Goal: Transaction & Acquisition: Purchase product/service

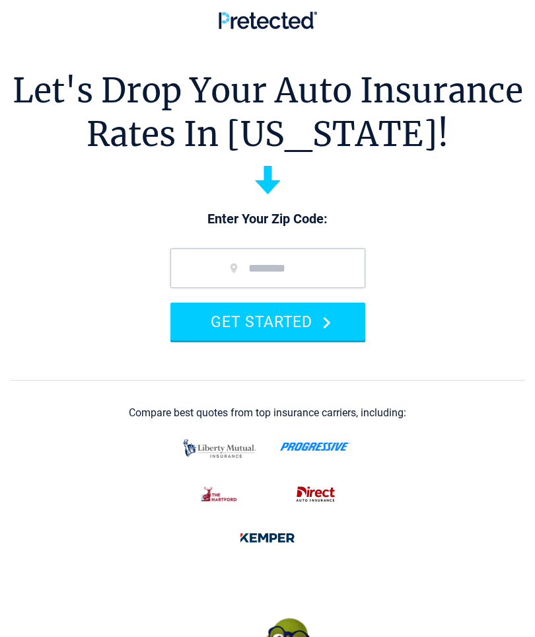
click at [232, 250] on input "zip code" at bounding box center [267, 268] width 195 height 40
type input "*****"
click at [316, 326] on button "GET STARTED" at bounding box center [267, 321] width 195 height 38
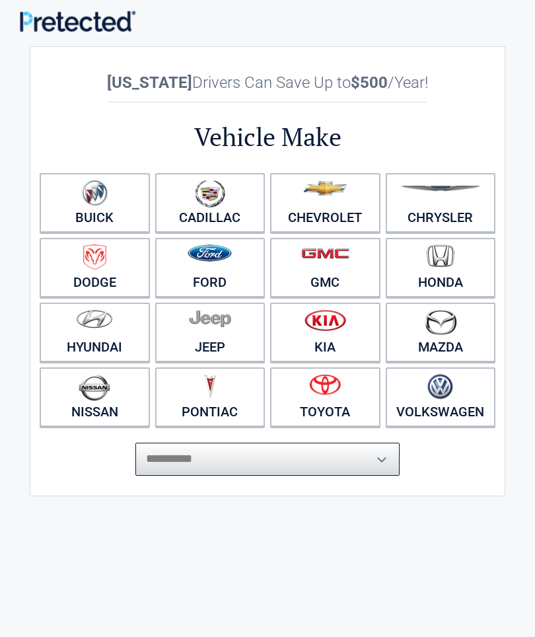
click at [333, 461] on select "**********" at bounding box center [267, 459] width 264 height 33
select select "***"
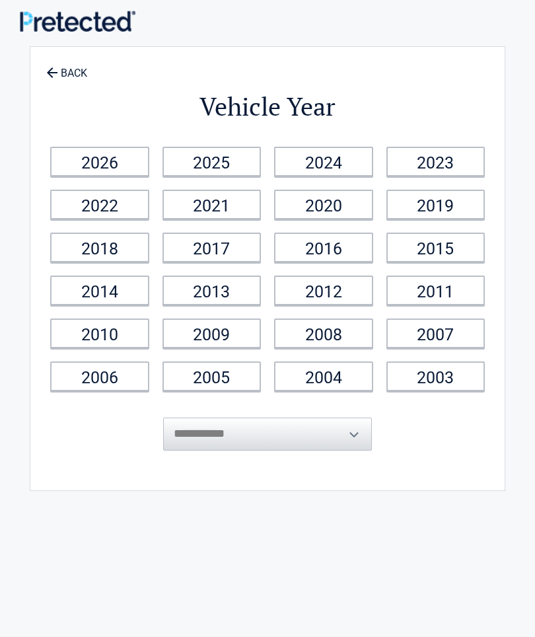
click at [120, 241] on link "2018" at bounding box center [99, 247] width 99 height 30
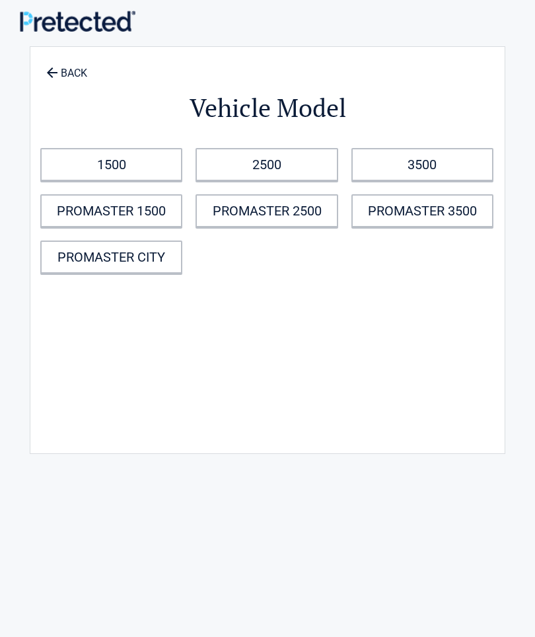
click at [131, 149] on link "1500" at bounding box center [111, 164] width 142 height 33
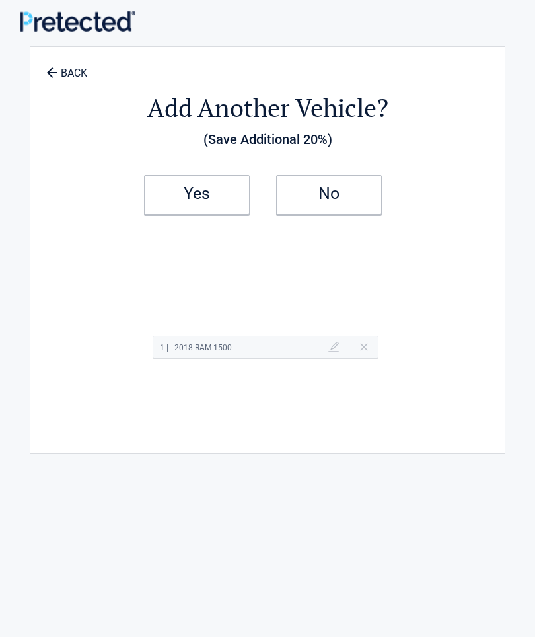
click at [213, 198] on link "Yes" at bounding box center [197, 195] width 106 height 40
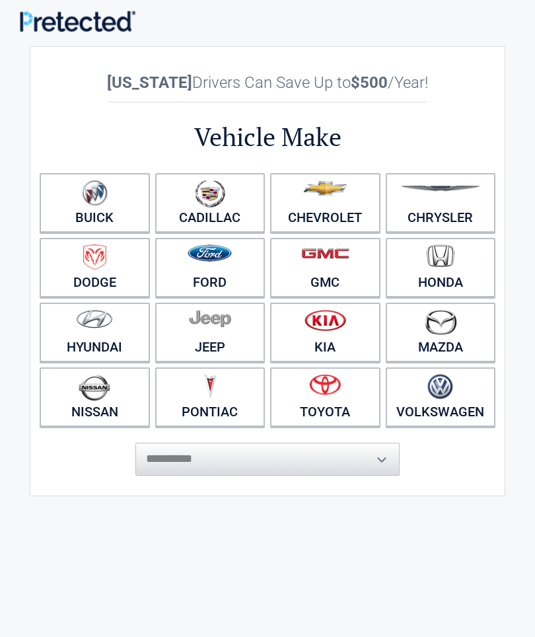
click at [452, 203] on figure at bounding box center [441, 195] width 94 height 30
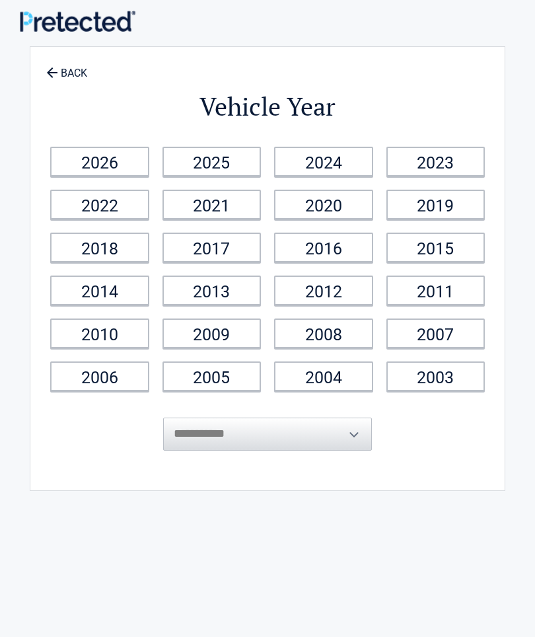
click at [446, 338] on link "2007" at bounding box center [435, 333] width 99 height 30
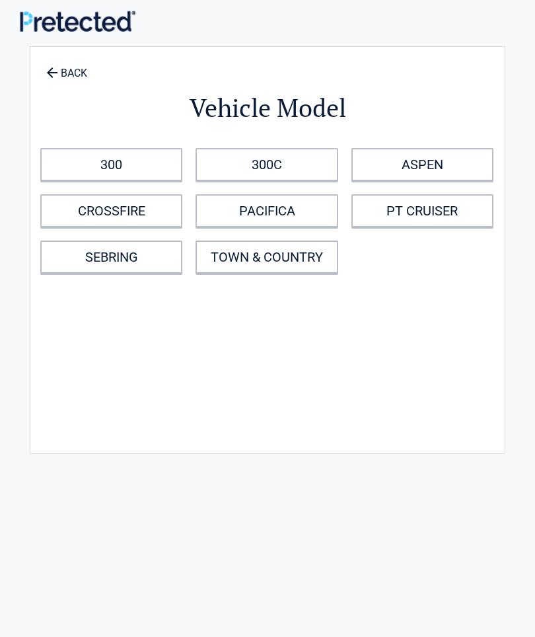
click at [149, 152] on link "300" at bounding box center [111, 164] width 142 height 33
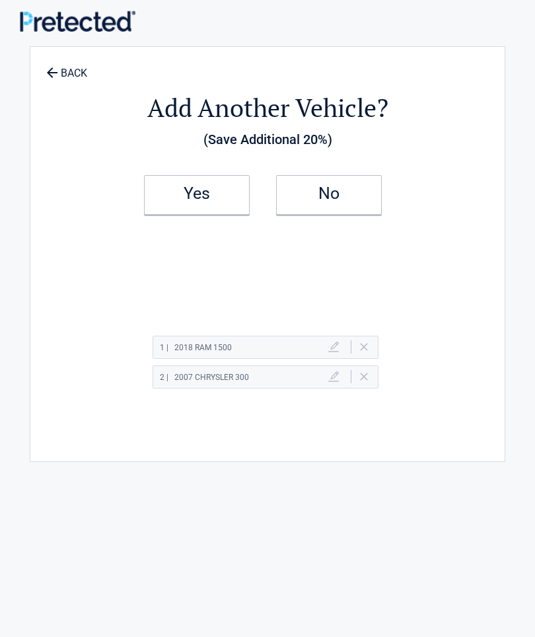
click at [350, 193] on h2 "No" at bounding box center [329, 193] width 78 height 9
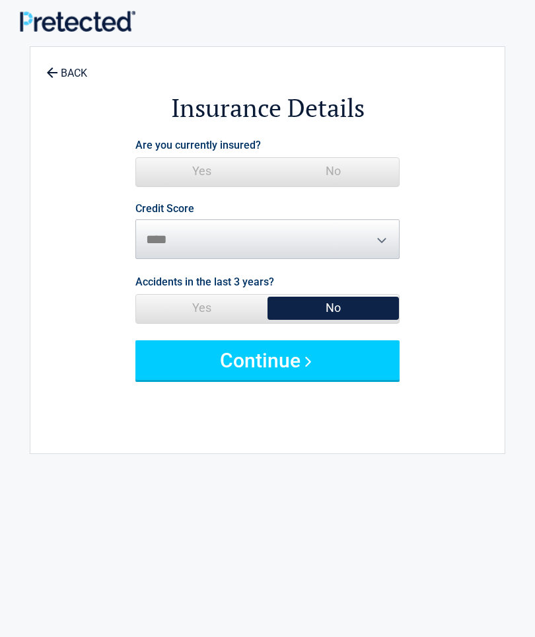
click at [282, 151] on div "Are you currently insured? Yes No" at bounding box center [267, 162] width 264 height 55
click at [239, 172] on span "Yes" at bounding box center [201, 171] width 131 height 26
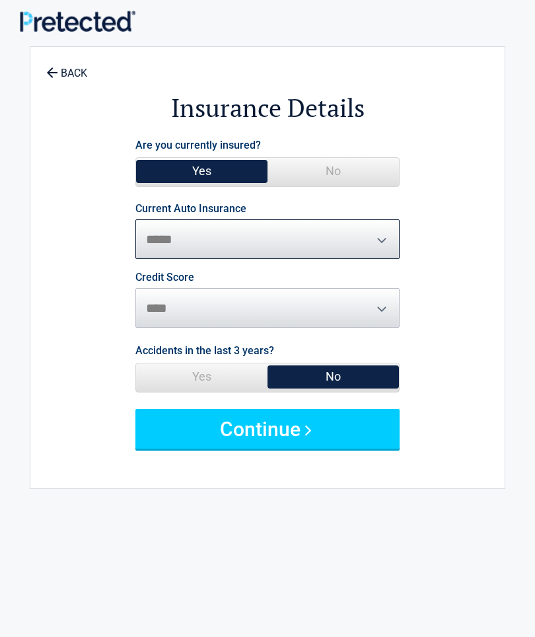
click at [238, 236] on select "**********" at bounding box center [267, 239] width 264 height 40
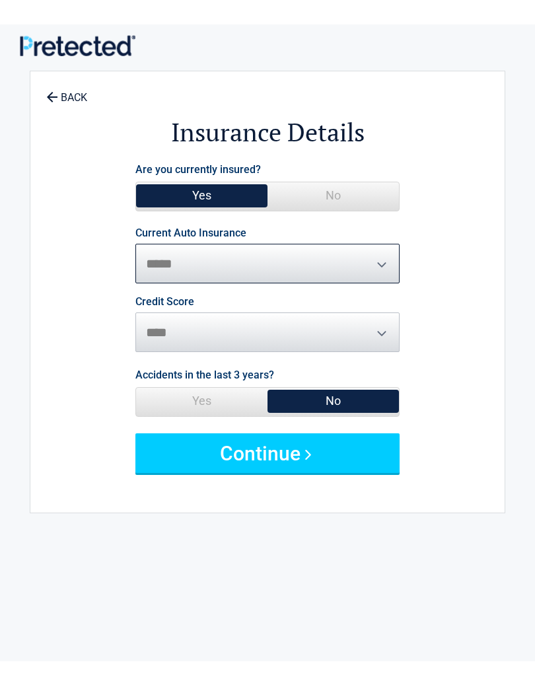
scroll to position [1, 0]
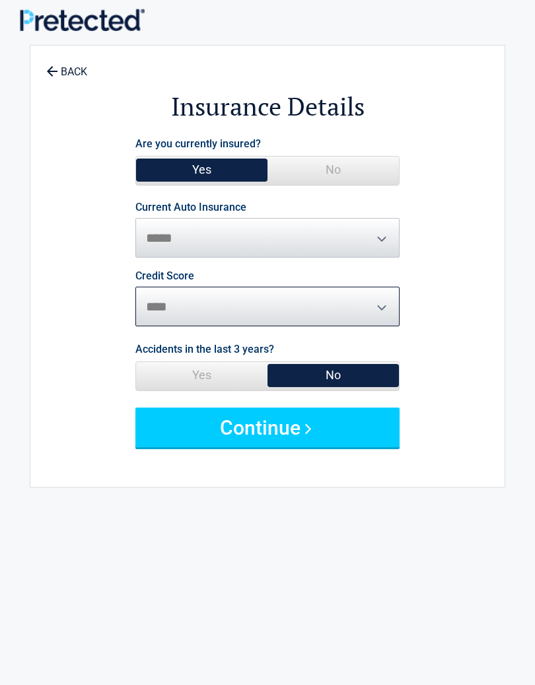
click at [174, 301] on select "********* **** ******* ****" at bounding box center [267, 307] width 264 height 40
select select "*********"
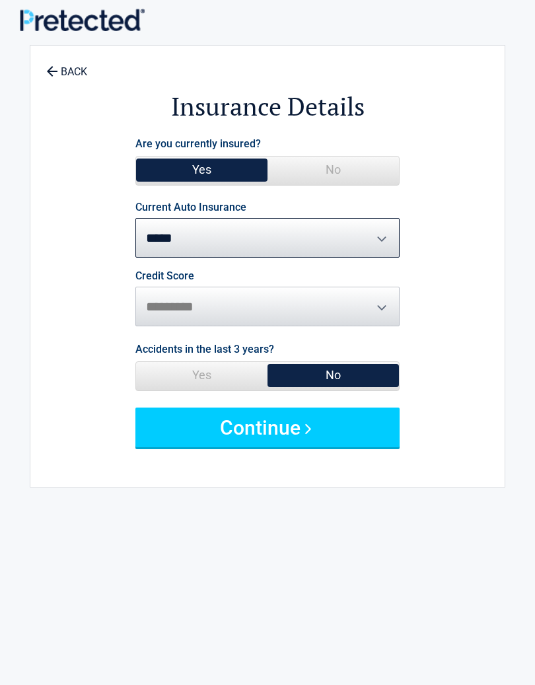
click at [349, 379] on span "No" at bounding box center [332, 375] width 131 height 26
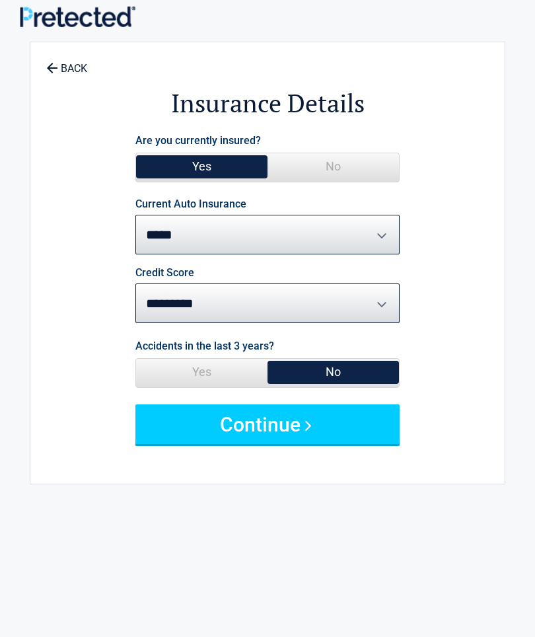
scroll to position [0, 0]
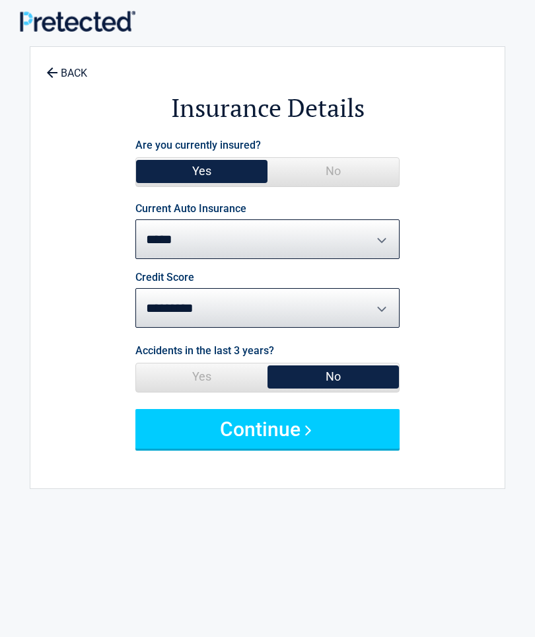
click at [280, 427] on button "Continue" at bounding box center [267, 429] width 264 height 40
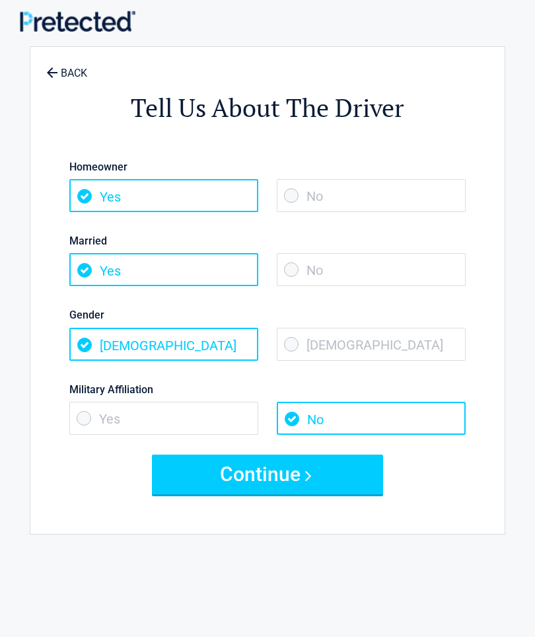
click at [160, 184] on span "Yes" at bounding box center [163, 195] width 189 height 33
click at [118, 200] on span "Yes" at bounding box center [163, 195] width 189 height 33
click at [86, 190] on span "Yes" at bounding box center [163, 195] width 189 height 33
click at [162, 203] on span "Yes" at bounding box center [163, 195] width 189 height 33
click at [151, 269] on span "Yes" at bounding box center [163, 269] width 189 height 33
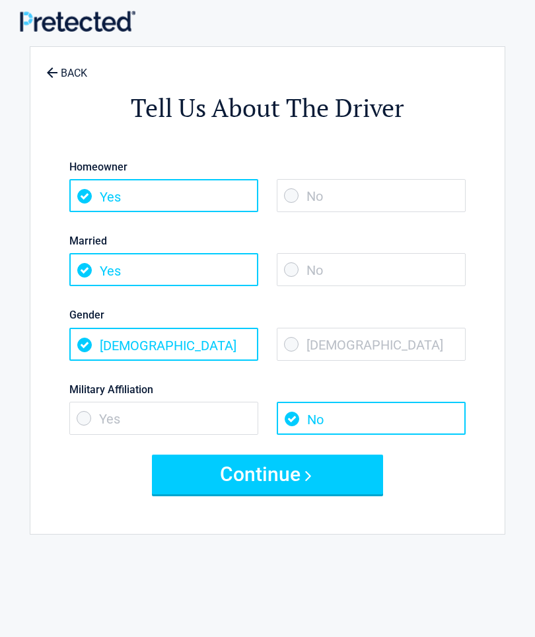
click at [132, 347] on span "Male" at bounding box center [163, 344] width 189 height 33
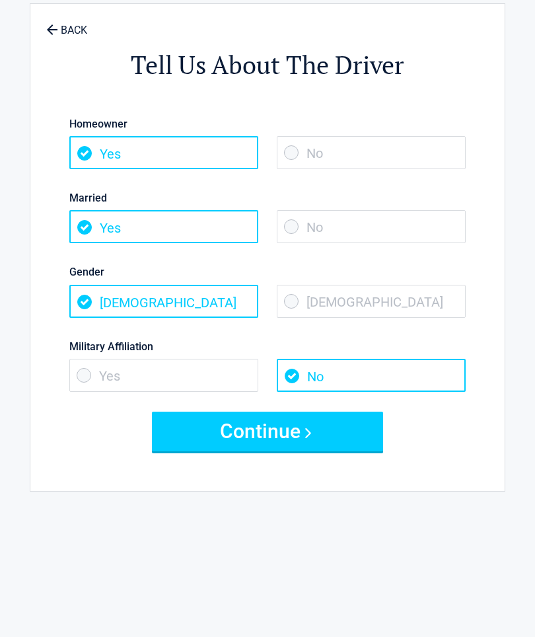
scroll to position [43, 0]
click at [80, 373] on span "Yes" at bounding box center [163, 375] width 189 height 33
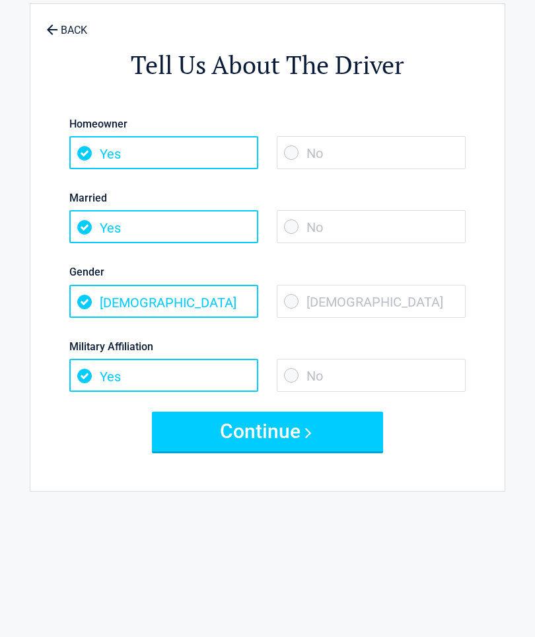
click at [278, 437] on button "Continue" at bounding box center [267, 431] width 231 height 40
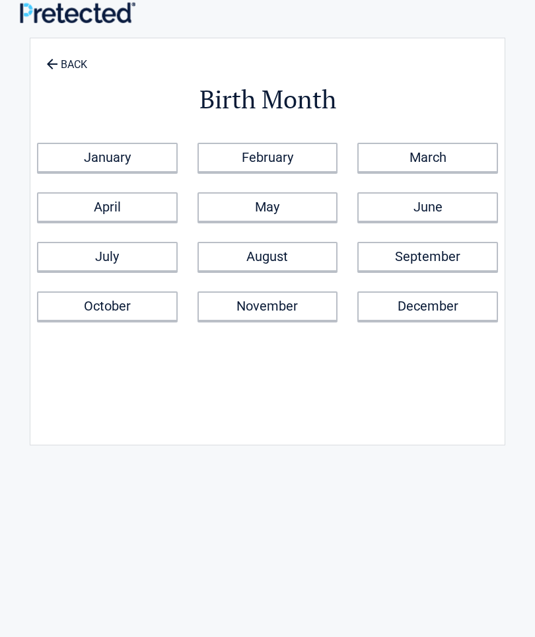
scroll to position [0, 0]
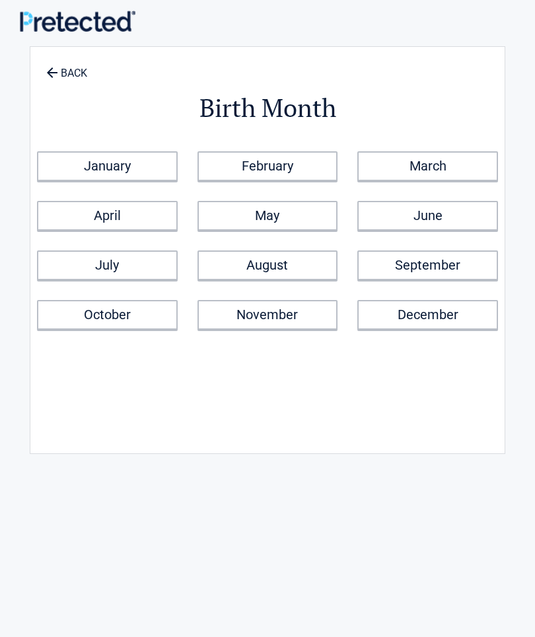
click at [293, 259] on link "August" at bounding box center [267, 265] width 141 height 30
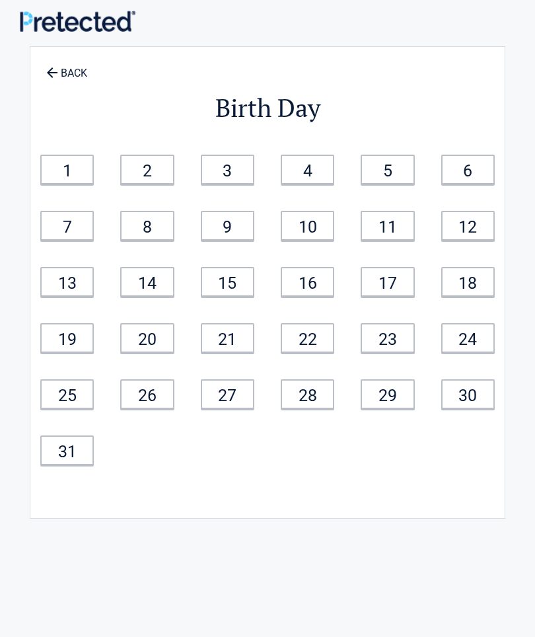
click at [485, 205] on div "12" at bounding box center [468, 225] width 80 height 56
click at [473, 228] on link "12" at bounding box center [467, 226] width 53 height 30
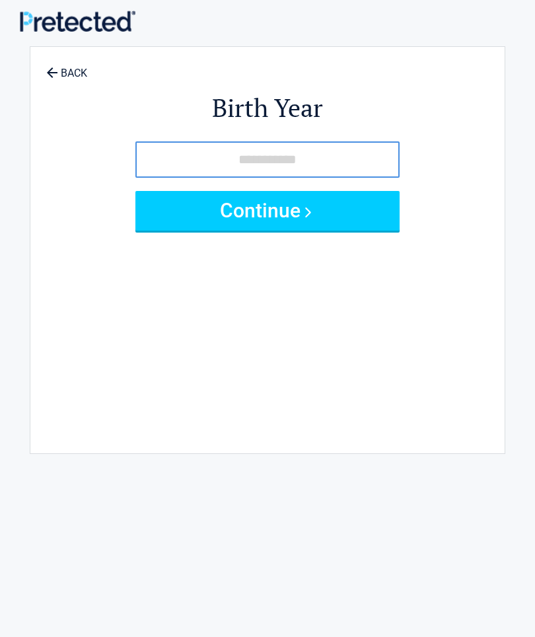
click at [273, 206] on button "Continue" at bounding box center [267, 211] width 264 height 40
click at [277, 199] on button "Continue" at bounding box center [267, 211] width 264 height 40
